Goal: Check status

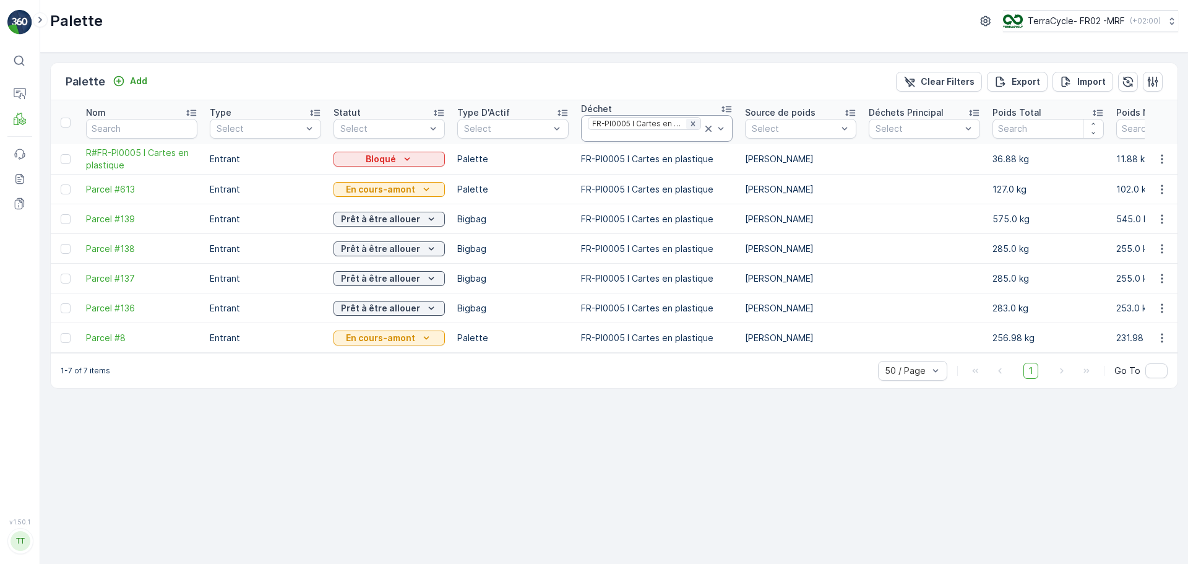
click at [689, 123] on icon "Remove FR-PI0005 I Cartes en plastique" at bounding box center [693, 123] width 9 height 9
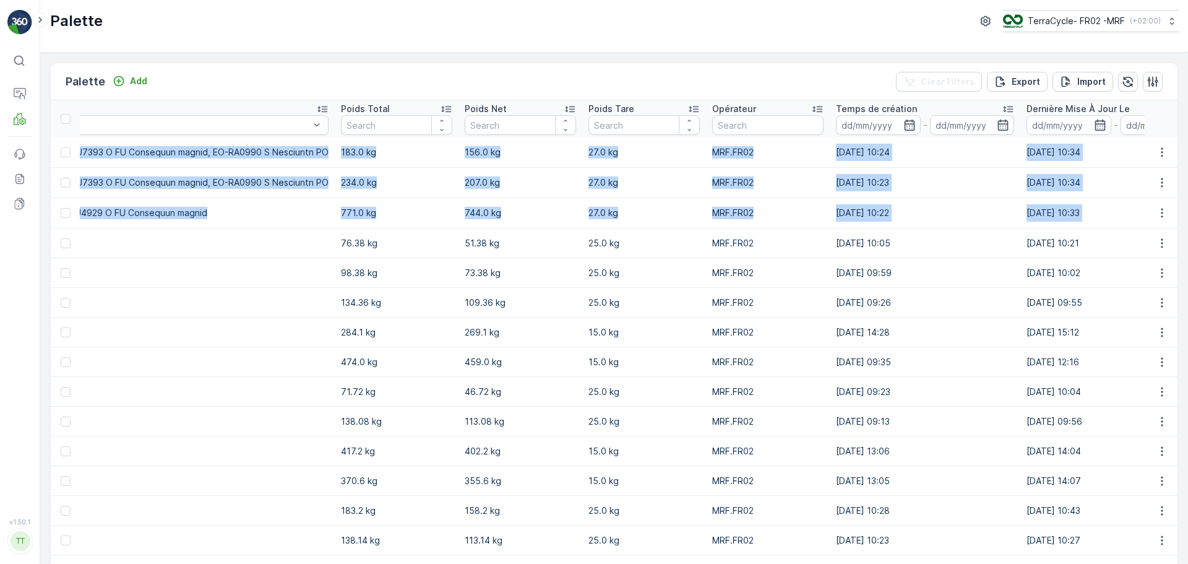
scroll to position [0, 10950]
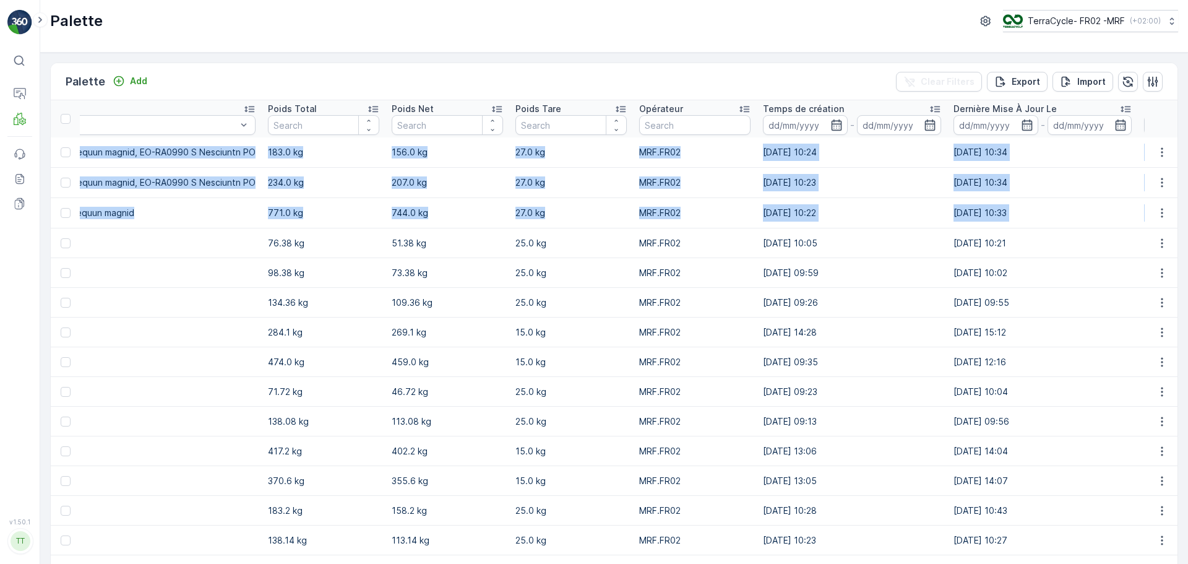
drag, startPoint x: 79, startPoint y: 144, endPoint x: 1056, endPoint y: 208, distance: 979.7
click at [1159, 157] on icon "button" at bounding box center [1162, 152] width 12 height 12
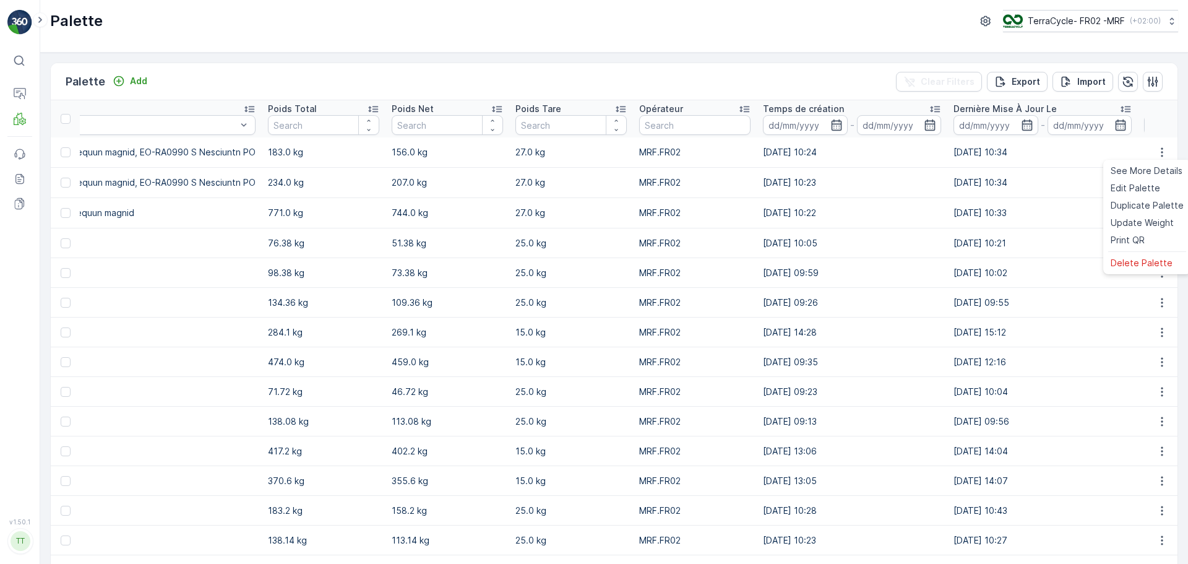
click at [757, 242] on td "[DATE] 10:05" at bounding box center [852, 243] width 191 height 30
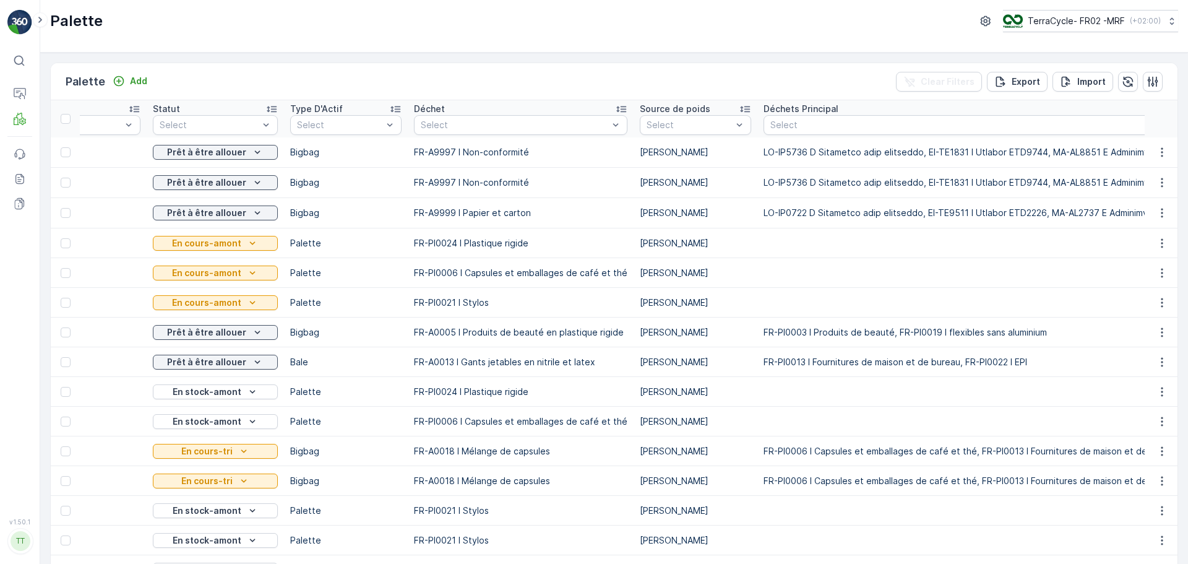
scroll to position [0, 0]
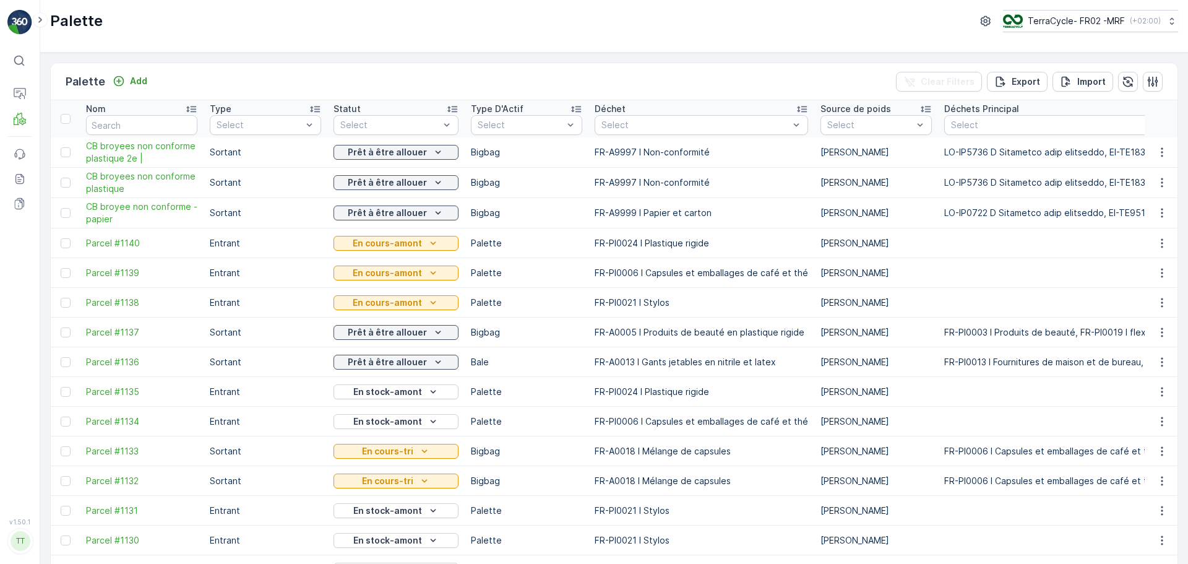
drag, startPoint x: 275, startPoint y: 204, endPoint x: -217, endPoint y: 143, distance: 496.2
click at [0, 143] on html "⌘B Operations MRF Events Reports Documents v 1.50.1 TT [DOMAIN_NAME] Palette Te…" at bounding box center [594, 282] width 1188 height 564
click at [219, 261] on td "Entrant" at bounding box center [266, 273] width 124 height 30
